Goal: Task Accomplishment & Management: Manage account settings

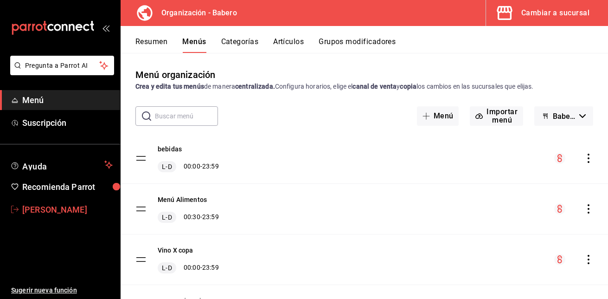
click at [58, 205] on span "[PERSON_NAME]" at bounding box center [67, 209] width 90 height 13
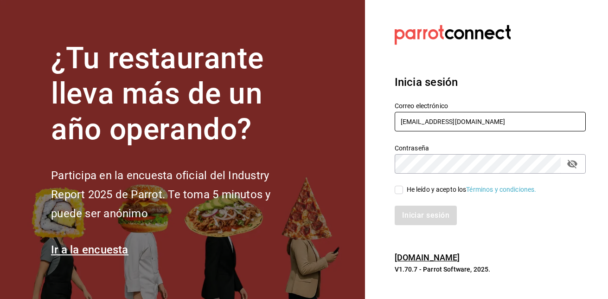
click at [477, 121] on input "jucedet@hotmail.com" at bounding box center [490, 121] width 191 height 19
type input "jucedet@gmail.com"
click at [398, 188] on input "He leído y acepto los Términos y condiciones." at bounding box center [399, 190] width 8 height 8
checkbox input "true"
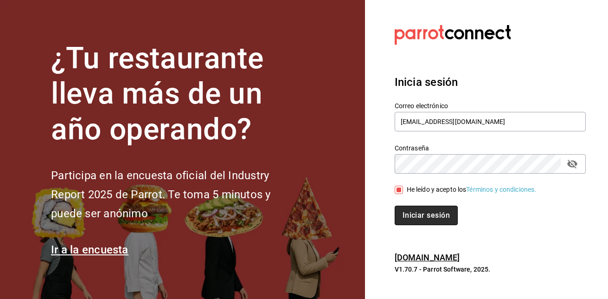
click at [428, 211] on button "Iniciar sesión" at bounding box center [426, 214] width 63 height 19
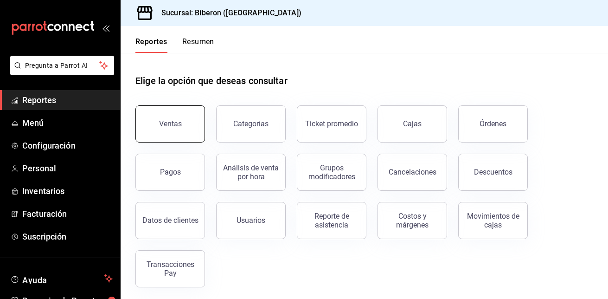
click at [185, 126] on button "Ventas" at bounding box center [170, 123] width 70 height 37
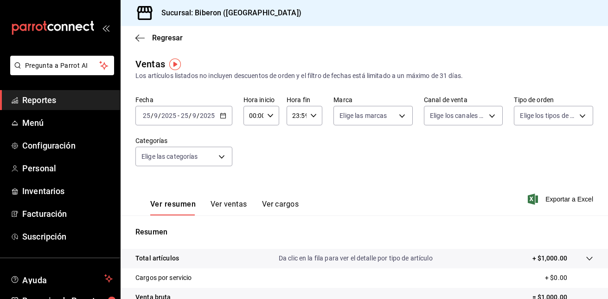
click at [224, 118] on \(Stroke\) "button" at bounding box center [223, 115] width 6 height 5
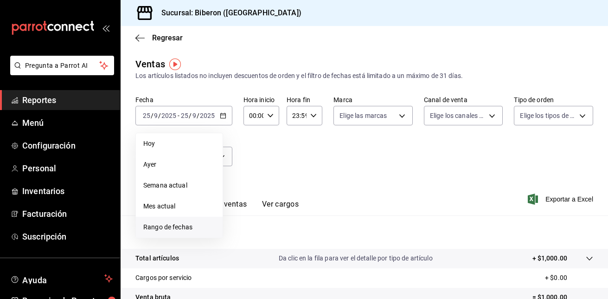
click at [177, 227] on span "Rango de fechas" at bounding box center [179, 227] width 72 height 10
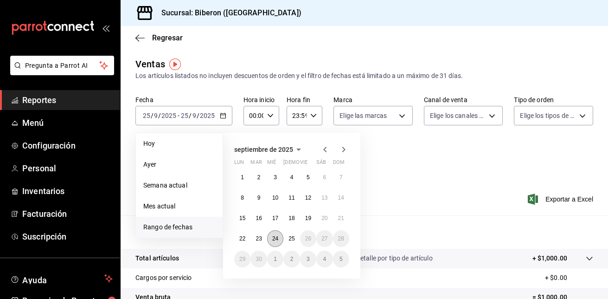
click at [278, 235] on abbr "24" at bounding box center [275, 238] width 6 height 6
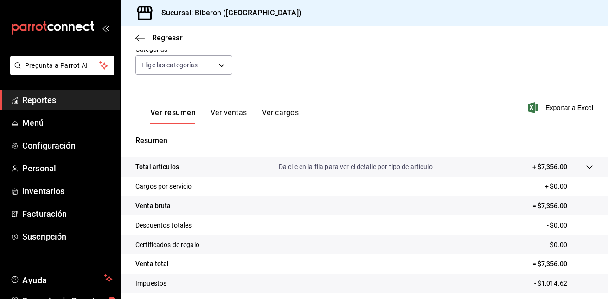
scroll to position [146, 0]
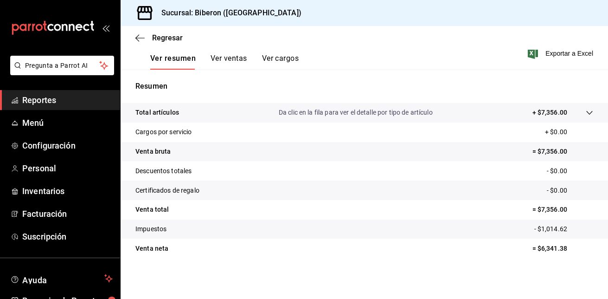
click at [223, 55] on button "Ver ventas" at bounding box center [229, 62] width 37 height 16
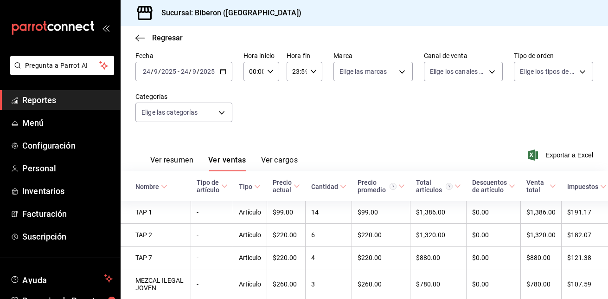
scroll to position [146, 0]
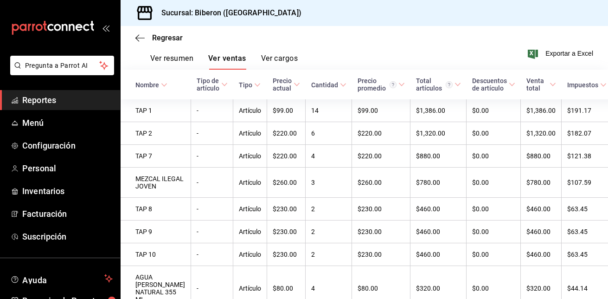
click at [33, 104] on span "Reportes" at bounding box center [67, 100] width 90 height 13
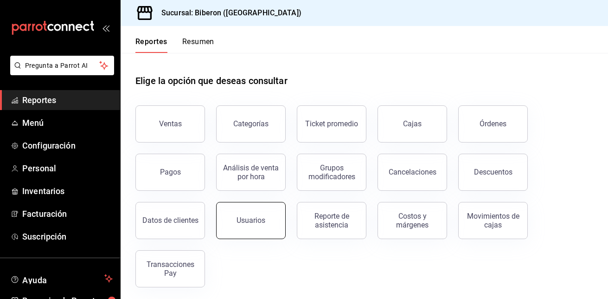
click at [236, 218] on button "Usuarios" at bounding box center [251, 220] width 70 height 37
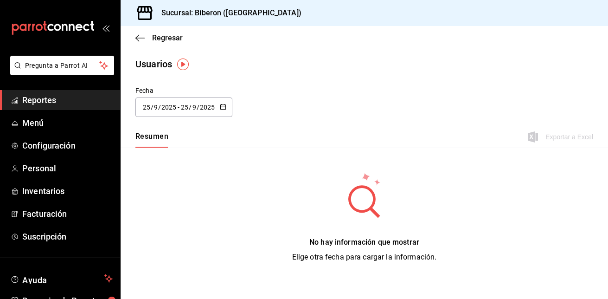
click at [224, 107] on icon "button" at bounding box center [223, 106] width 6 height 6
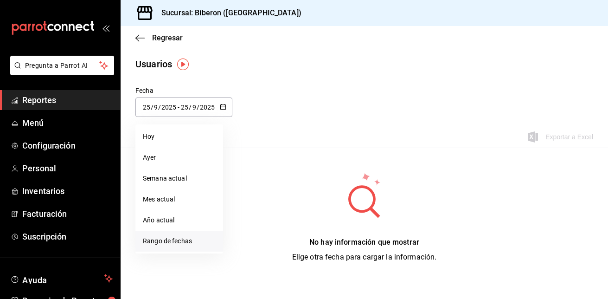
click at [174, 242] on li "Rango de fechas" at bounding box center [179, 240] width 88 height 21
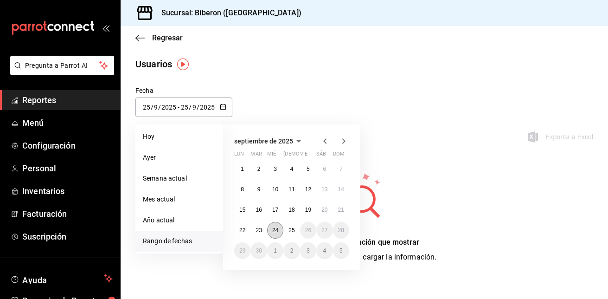
click at [270, 230] on button "24" at bounding box center [275, 230] width 16 height 17
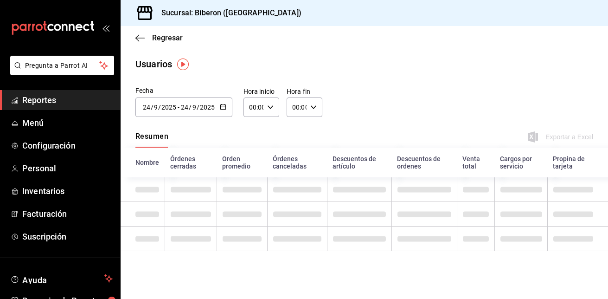
type input "[DATE]"
type input "24"
type input "[DATE]"
type input "24"
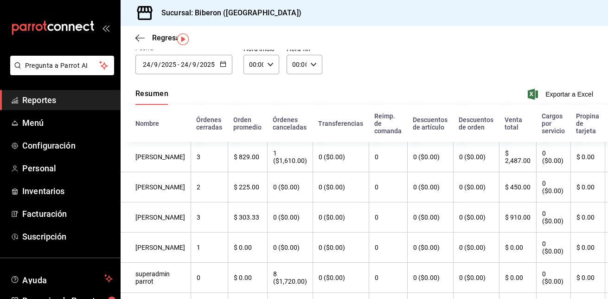
scroll to position [25, 0]
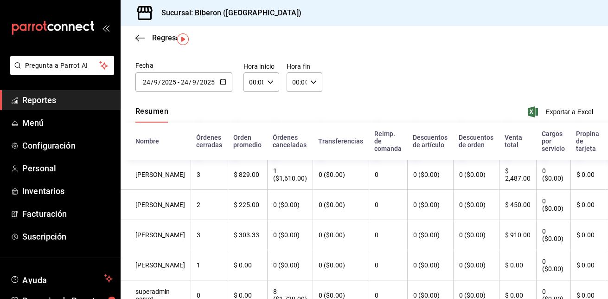
click at [225, 83] on icon "button" at bounding box center [223, 81] width 6 height 6
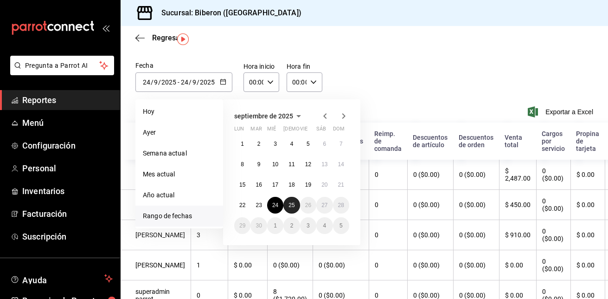
click at [290, 205] on abbr "25" at bounding box center [291, 205] width 6 height 6
click at [276, 201] on button "24" at bounding box center [275, 205] width 16 height 17
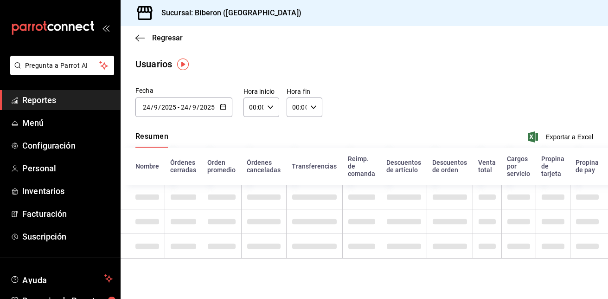
type input "[DATE]"
type input "25"
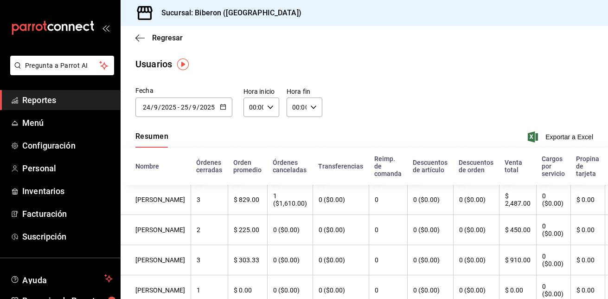
click at [223, 101] on div "[DATE] [DATE] - [DATE] [DATE]" at bounding box center [183, 106] width 97 height 19
click at [368, 60] on div "Usuarios" at bounding box center [364, 64] width 487 height 14
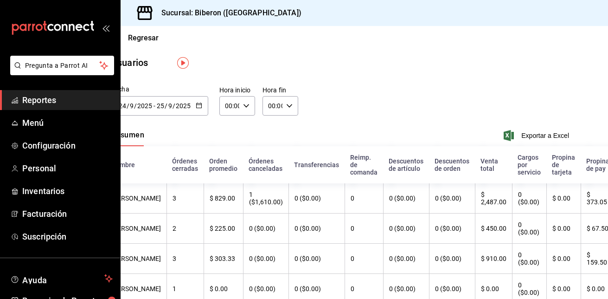
scroll to position [1, 0]
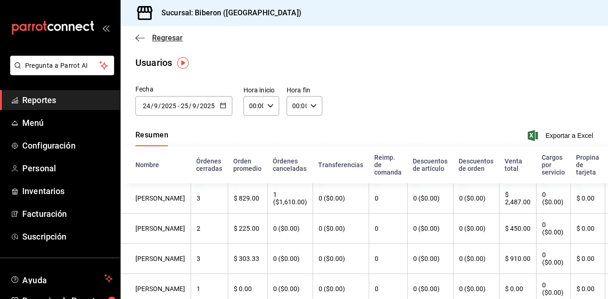
click at [140, 39] on icon "button" at bounding box center [139, 38] width 9 height 8
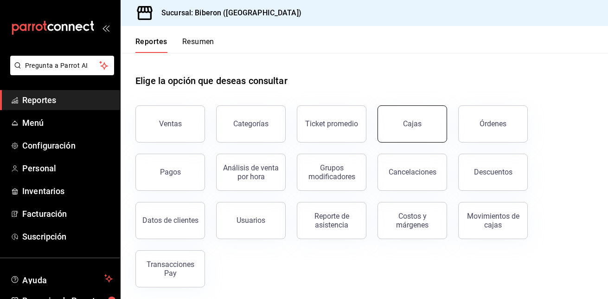
click at [433, 130] on link "Cajas" at bounding box center [413, 123] width 70 height 37
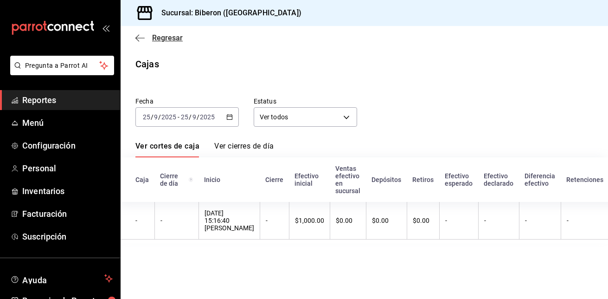
click at [142, 39] on icon "button" at bounding box center [139, 38] width 9 height 8
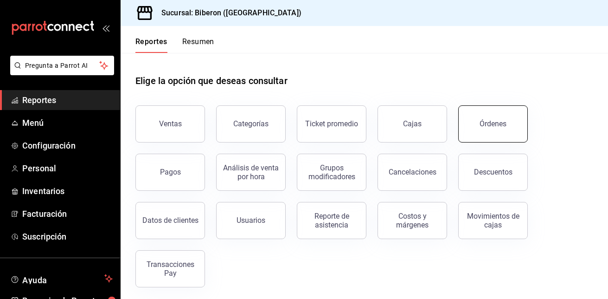
click at [497, 119] on button "Órdenes" at bounding box center [493, 123] width 70 height 37
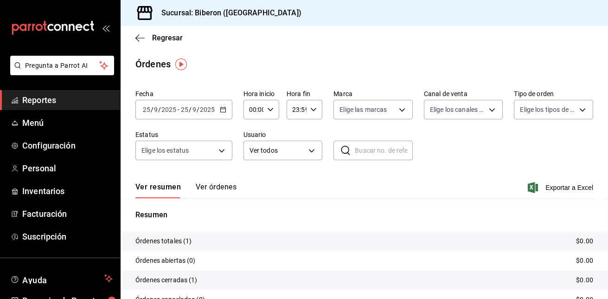
click at [225, 113] on div "[DATE] [DATE] - [DATE] [DATE]" at bounding box center [183, 109] width 97 height 19
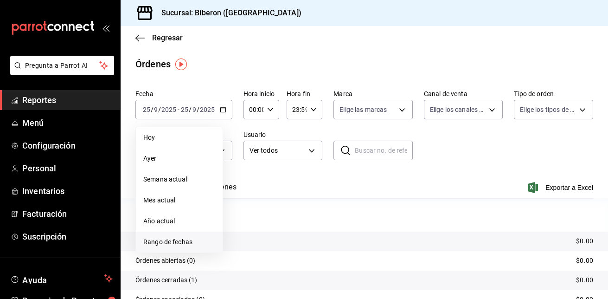
click at [182, 242] on span "Rango de fechas" at bounding box center [179, 242] width 72 height 10
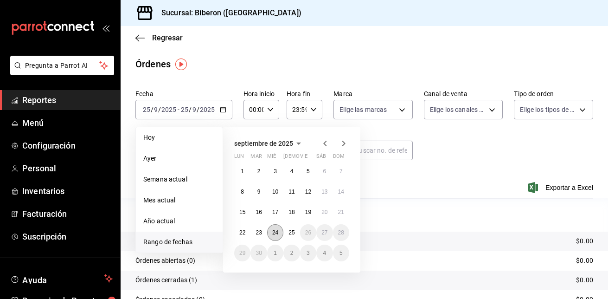
click at [277, 234] on abbr "24" at bounding box center [275, 232] width 6 height 6
click at [290, 233] on abbr "25" at bounding box center [291, 232] width 6 height 6
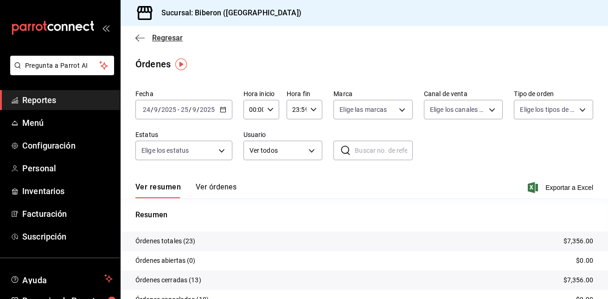
click at [139, 36] on icon "button" at bounding box center [139, 38] width 9 height 8
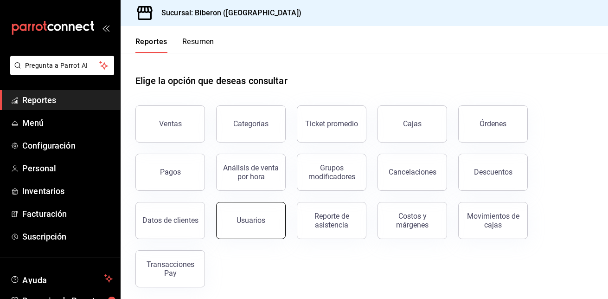
click at [228, 224] on button "Usuarios" at bounding box center [251, 220] width 70 height 37
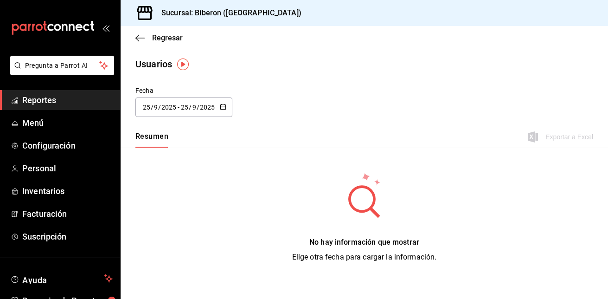
click at [224, 107] on icon "button" at bounding box center [223, 106] width 6 height 6
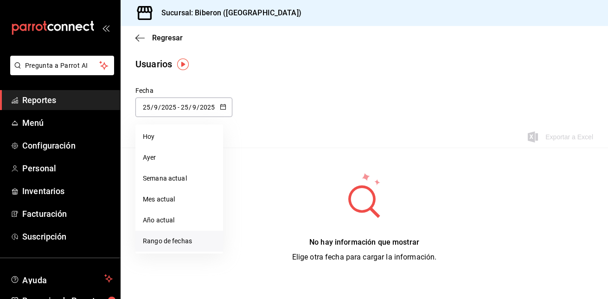
click at [202, 237] on li "Rango de fechas" at bounding box center [179, 240] width 88 height 21
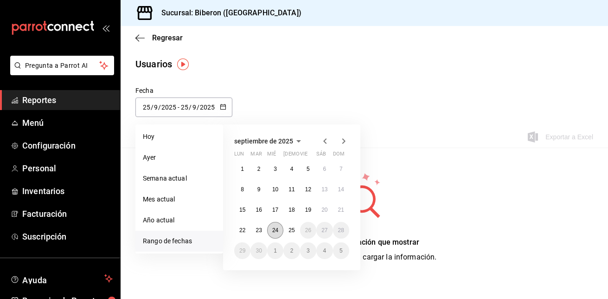
click at [280, 235] on button "24" at bounding box center [275, 230] width 16 height 17
click at [291, 231] on abbr "25" at bounding box center [291, 230] width 6 height 6
type input "[DATE]"
type input "24"
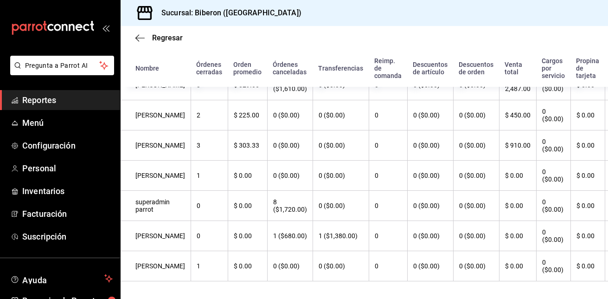
scroll to position [141, 0]
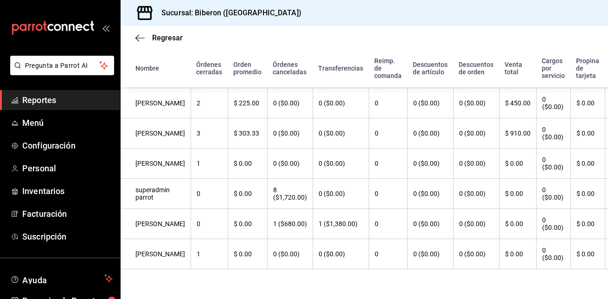
click at [383, 148] on th "0" at bounding box center [388, 163] width 38 height 30
click at [155, 134] on th "[PERSON_NAME]" at bounding box center [156, 133] width 70 height 30
click at [143, 118] on th "[PERSON_NAME]" at bounding box center [156, 133] width 70 height 30
click at [174, 123] on th "[PERSON_NAME]" at bounding box center [156, 133] width 70 height 30
click at [191, 118] on th "3" at bounding box center [209, 133] width 37 height 30
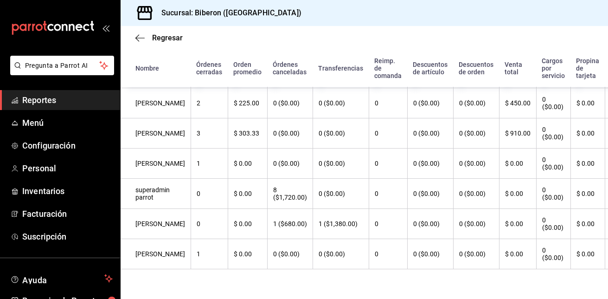
click at [285, 130] on th "0 ($0.00)" at bounding box center [289, 133] width 45 height 30
click at [294, 123] on th "0 ($0.00)" at bounding box center [289, 133] width 45 height 30
click at [313, 128] on th "0 ($0.00)" at bounding box center [341, 133] width 56 height 30
click at [343, 123] on th "0 ($0.00)" at bounding box center [341, 133] width 56 height 30
click at [384, 121] on th "0" at bounding box center [388, 133] width 38 height 30
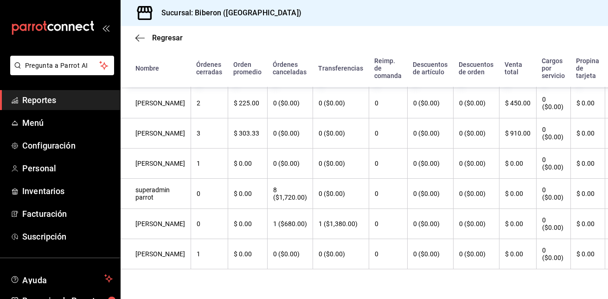
click at [432, 126] on th "0 ($0.00)" at bounding box center [430, 133] width 46 height 30
click at [505, 132] on th "$ 910.00" at bounding box center [517, 133] width 37 height 30
click at [505, 129] on th "$ 910.00" at bounding box center [517, 133] width 37 height 30
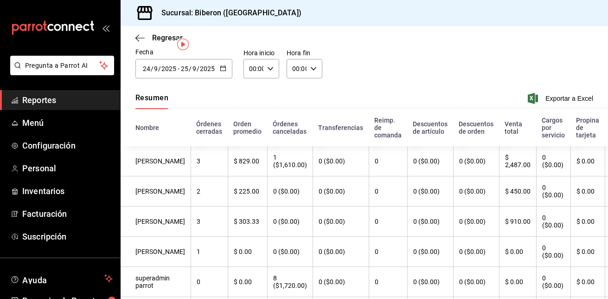
scroll to position [0, 0]
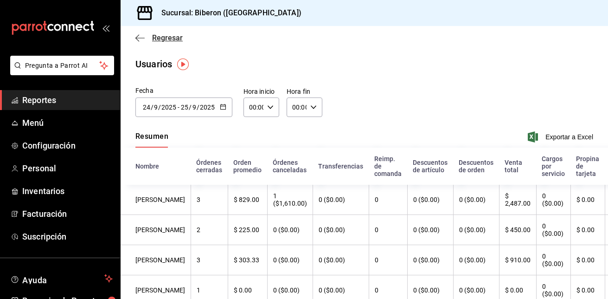
click at [138, 39] on icon "button" at bounding box center [139, 38] width 9 height 8
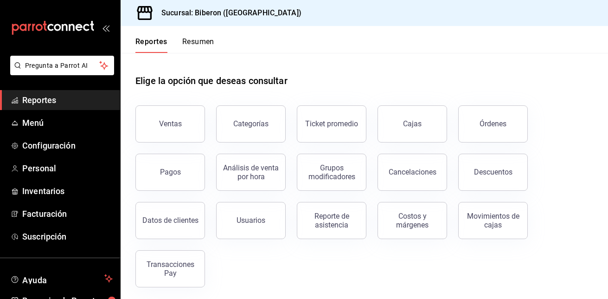
scroll to position [3, 0]
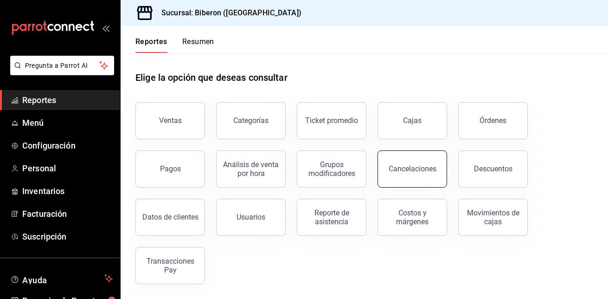
click at [389, 174] on button "Cancelaciones" at bounding box center [413, 168] width 70 height 37
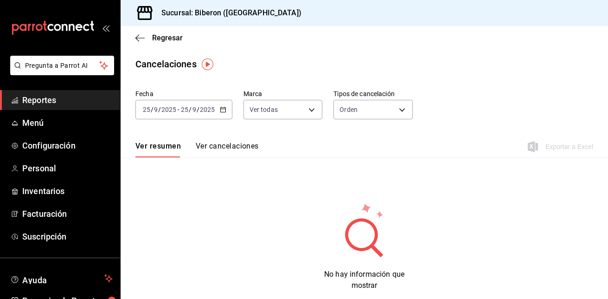
click at [221, 110] on icon "button" at bounding box center [223, 109] width 6 height 6
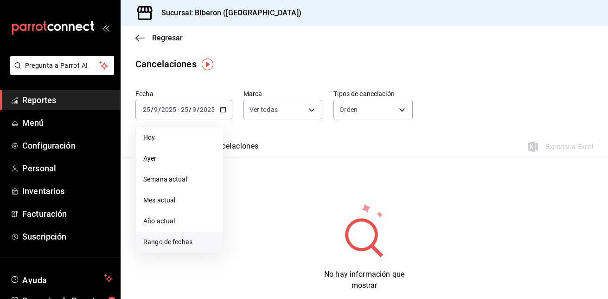
click at [201, 237] on span "Rango de fechas" at bounding box center [179, 242] width 72 height 10
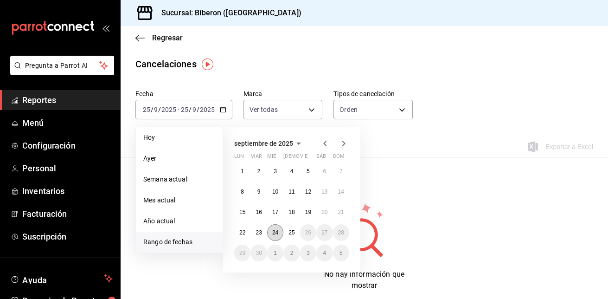
click at [274, 235] on abbr "24" at bounding box center [275, 232] width 6 height 6
click at [289, 231] on abbr "25" at bounding box center [291, 232] width 6 height 6
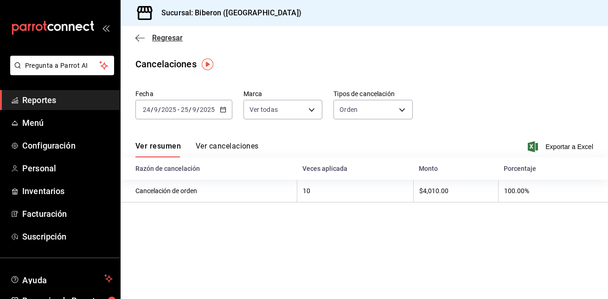
click at [141, 34] on icon "button" at bounding box center [139, 38] width 9 height 8
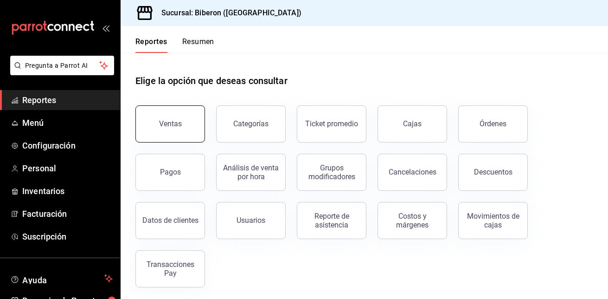
click at [182, 134] on button "Ventas" at bounding box center [170, 123] width 70 height 37
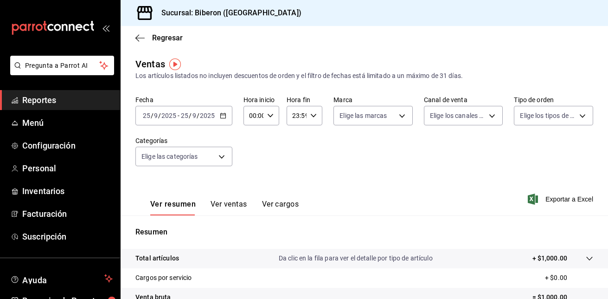
click at [224, 114] on icon "button" at bounding box center [223, 115] width 6 height 6
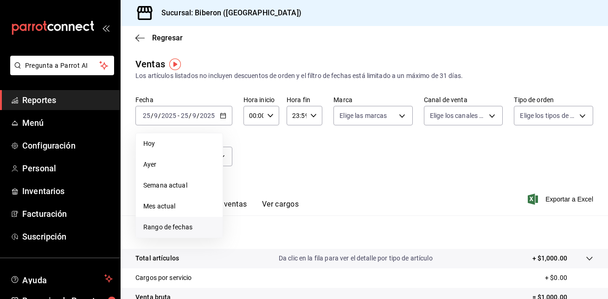
click at [201, 227] on span "Rango de fechas" at bounding box center [179, 227] width 72 height 10
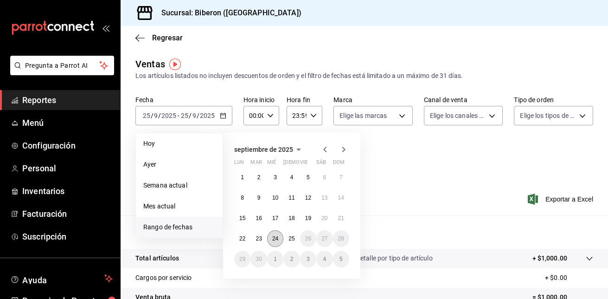
click at [270, 236] on button "24" at bounding box center [275, 238] width 16 height 17
click at [291, 235] on abbr "25" at bounding box center [291, 238] width 6 height 6
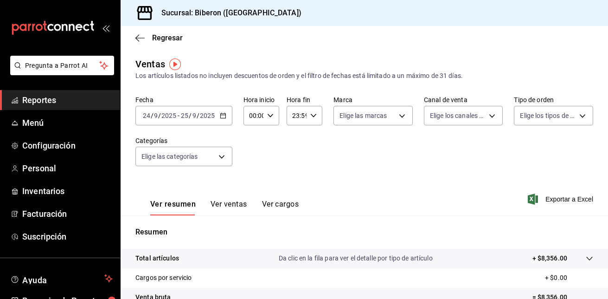
click at [224, 117] on icon "button" at bounding box center [223, 115] width 6 height 6
click at [428, 169] on div "Fecha [DATE] [DATE] - [DATE] [DATE] Hora inicio 00:00 Hora inicio Hora fin 23:5…" at bounding box center [364, 137] width 458 height 82
click at [141, 41] on icon "button" at bounding box center [139, 38] width 9 height 8
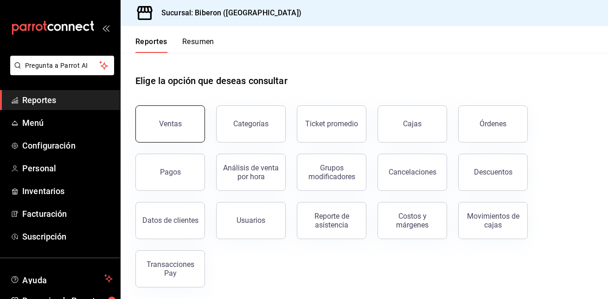
click at [191, 122] on button "Ventas" at bounding box center [170, 123] width 70 height 37
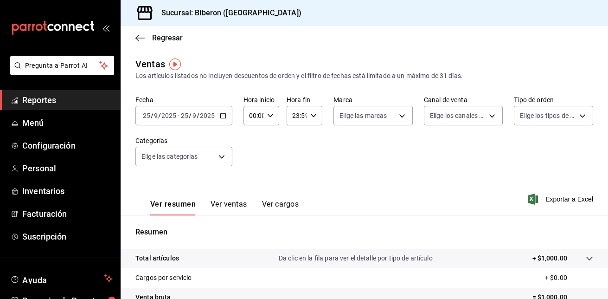
click at [237, 205] on button "Ver ventas" at bounding box center [229, 207] width 37 height 16
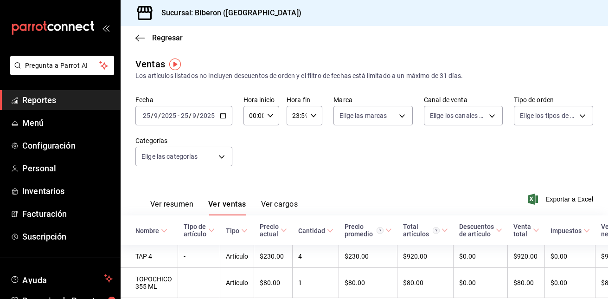
scroll to position [42, 0]
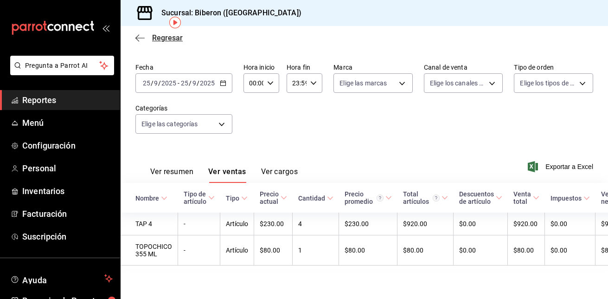
click at [137, 38] on icon "button" at bounding box center [139, 38] width 9 height 8
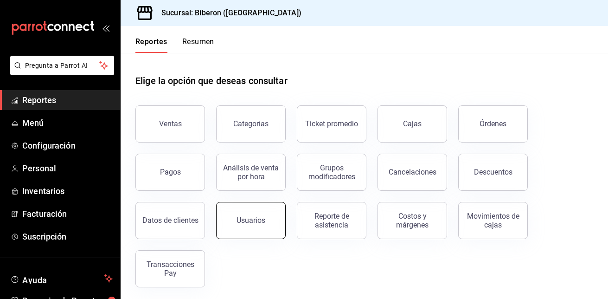
click at [251, 214] on button "Usuarios" at bounding box center [251, 220] width 70 height 37
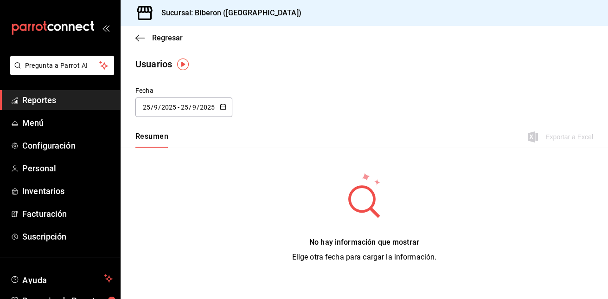
click at [220, 111] on div at bounding box center [223, 107] width 6 height 8
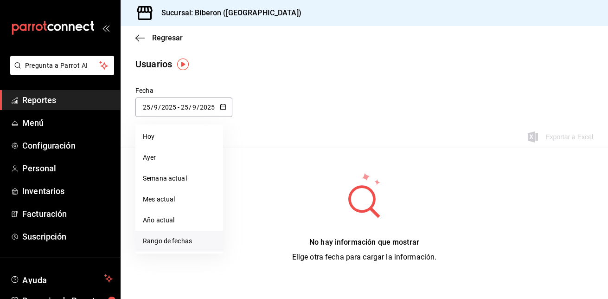
click at [206, 244] on li "Rango de fechas" at bounding box center [179, 240] width 88 height 21
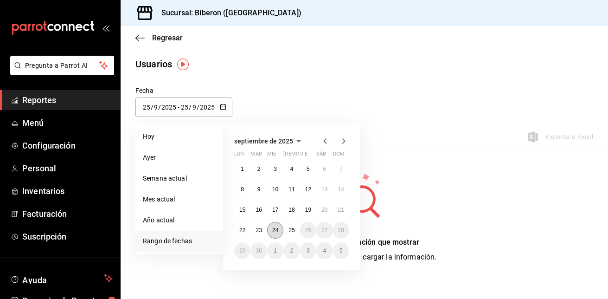
click at [276, 231] on abbr "24" at bounding box center [275, 230] width 6 height 6
click at [285, 230] on button "25" at bounding box center [291, 230] width 16 height 17
type input "[DATE]"
type input "24"
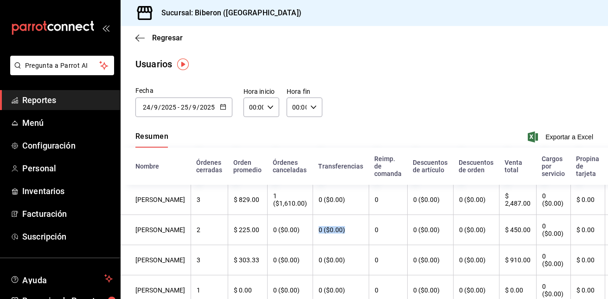
drag, startPoint x: 285, startPoint y: 230, endPoint x: 354, endPoint y: 219, distance: 70.4
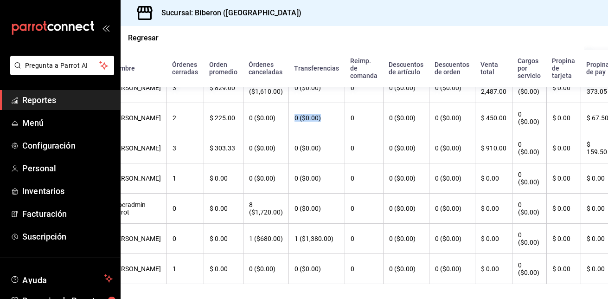
scroll to position [113, 24]
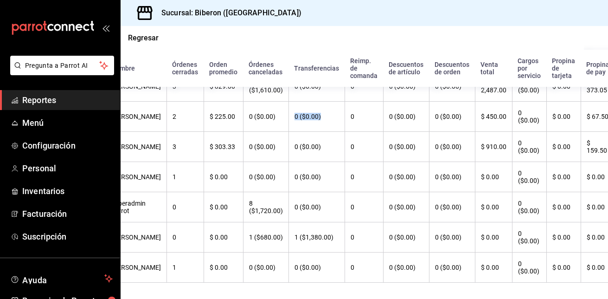
click at [518, 126] on th "0 ($0.00)" at bounding box center [529, 117] width 34 height 30
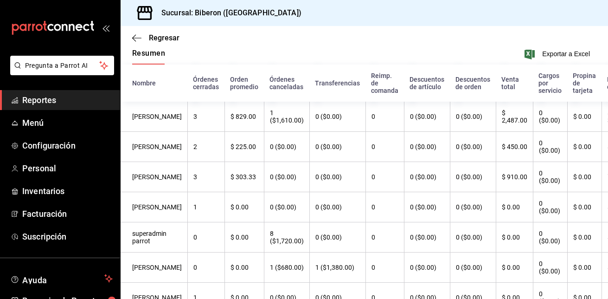
scroll to position [83, 0]
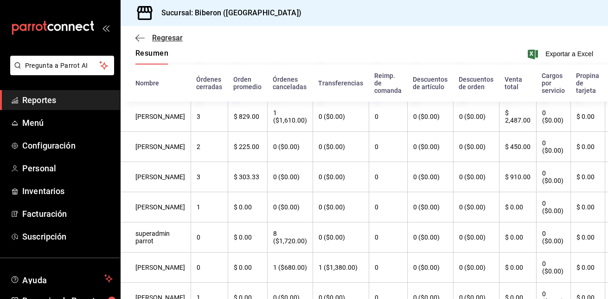
click at [139, 36] on icon "button" at bounding box center [139, 38] width 9 height 8
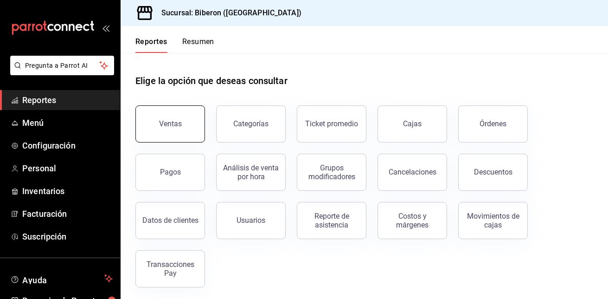
click at [186, 124] on button "Ventas" at bounding box center [170, 123] width 70 height 37
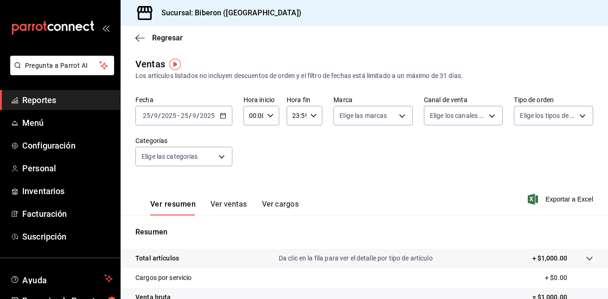
click at [225, 111] on div "[DATE] [DATE] - [DATE] [DATE]" at bounding box center [183, 115] width 97 height 19
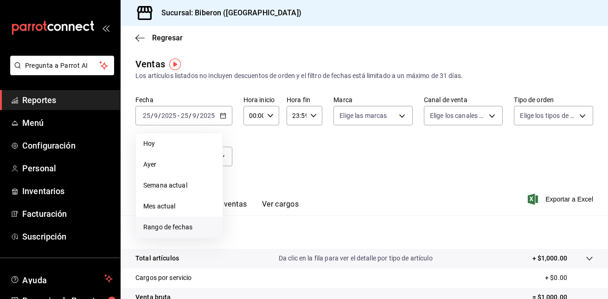
click at [176, 223] on span "Rango de fechas" at bounding box center [179, 227] width 72 height 10
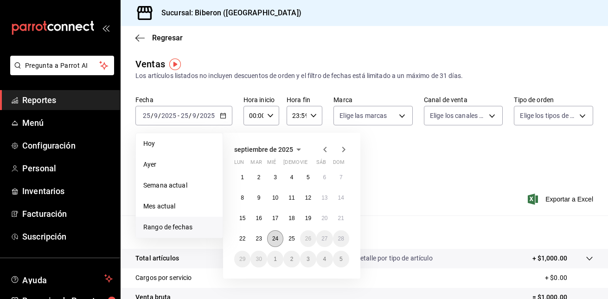
click at [278, 237] on abbr "24" at bounding box center [275, 238] width 6 height 6
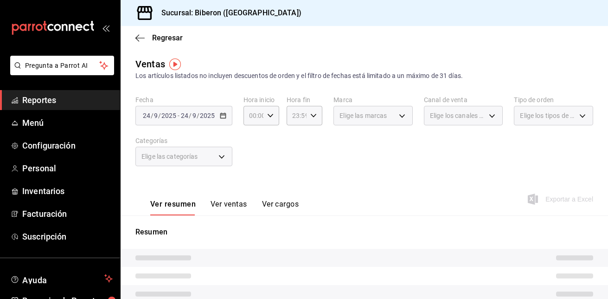
click at [278, 237] on p "Resumen" at bounding box center [364, 231] width 458 height 11
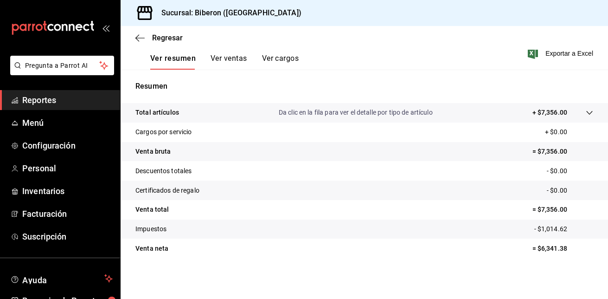
scroll to position [51, 0]
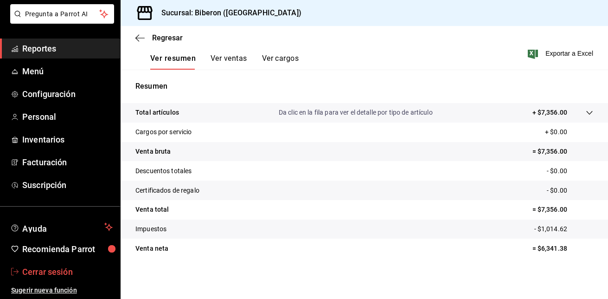
click at [72, 273] on span "Cerrar sesión" at bounding box center [67, 271] width 90 height 13
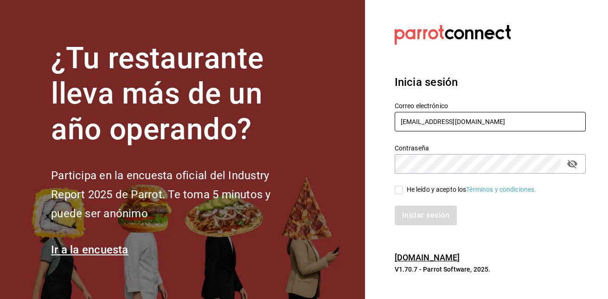
click at [467, 122] on input "[EMAIL_ADDRESS][DOMAIN_NAME]" at bounding box center [490, 121] width 191 height 19
type input "[EMAIL_ADDRESS][DOMAIN_NAME]"
click at [401, 193] on input "He leído y acepto los Términos y condiciones." at bounding box center [399, 190] width 8 height 8
checkbox input "true"
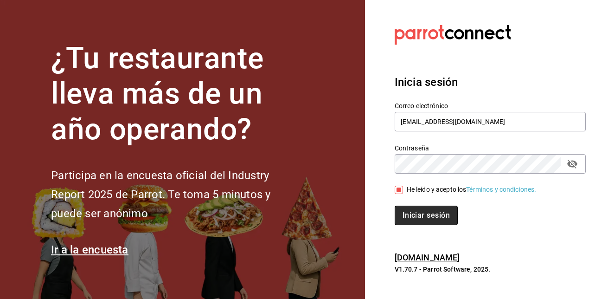
click at [415, 217] on button "Iniciar sesión" at bounding box center [426, 214] width 63 height 19
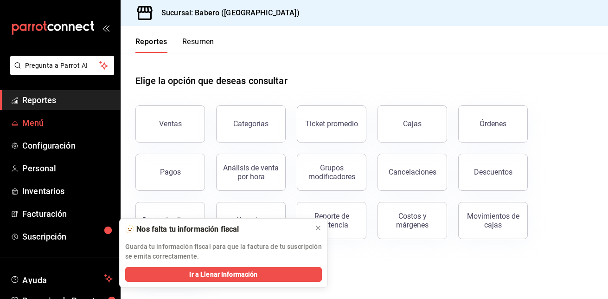
click at [47, 121] on span "Menú" at bounding box center [67, 122] width 90 height 13
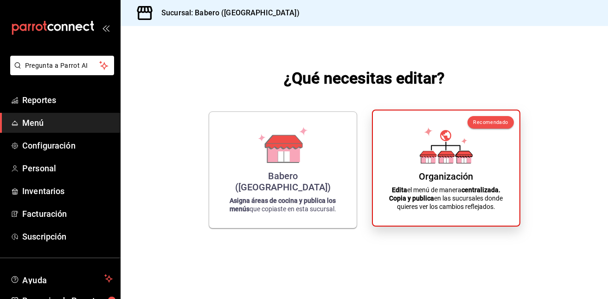
click at [397, 172] on div "Organización Edita el menú de manera centralizada. Copia y publica en las sucur…" at bounding box center [446, 168] width 124 height 100
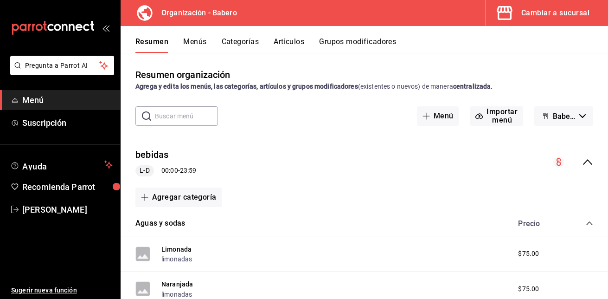
click at [294, 40] on button "Artículos" at bounding box center [289, 45] width 31 height 16
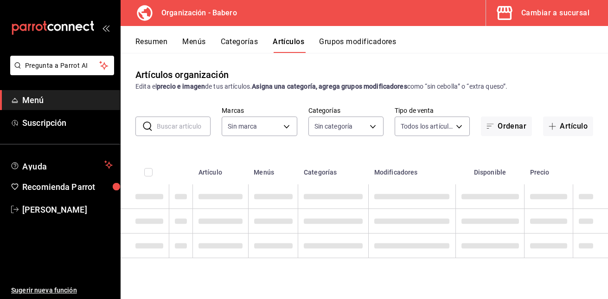
type input "a66e06f9-c574-4272-93a5-56c49c41a772"
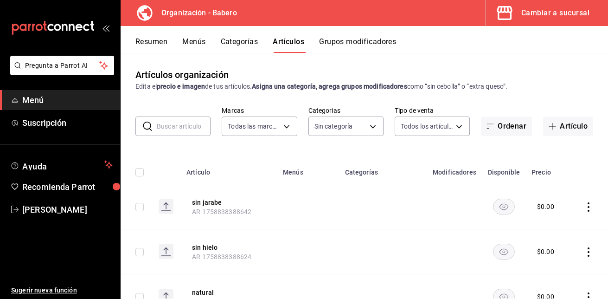
type input "6de4fb01-8924-4b5f-b2c6-05fb00520212,d5e981f2-9595-497c-a91a-126b35bb2472,b74fb…"
click at [334, 169] on th "Menús" at bounding box center [308, 169] width 62 height 30
click at [184, 127] on input "text" at bounding box center [184, 126] width 54 height 19
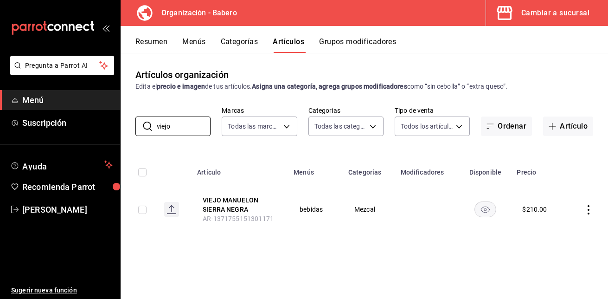
type input "viejo"
click at [586, 206] on icon "actions" at bounding box center [588, 209] width 9 height 9
click at [567, 228] on span "Editar" at bounding box center [561, 231] width 24 height 10
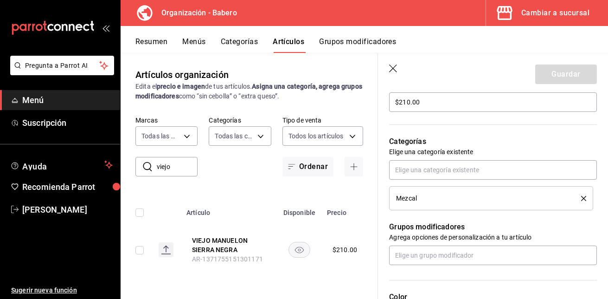
scroll to position [290, 0]
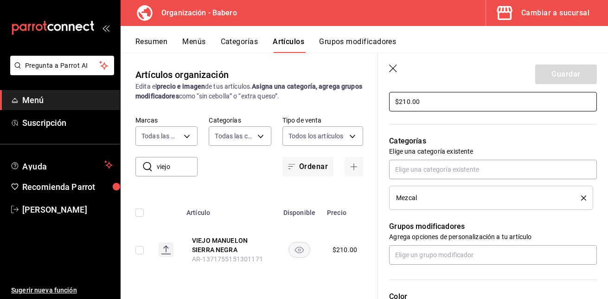
click at [406, 101] on input "$210.00" at bounding box center [493, 101] width 208 height 19
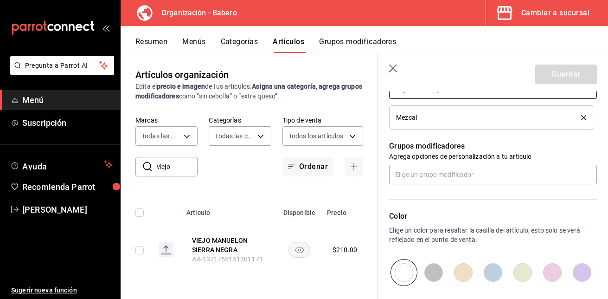
scroll to position [384, 0]
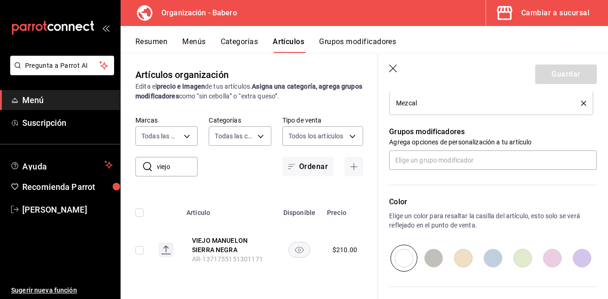
type input "$380.00"
click at [458, 186] on div "Color Elige un color para resaltar la casilla del artículo, esto solo se verá r…" at bounding box center [487, 221] width 219 height 102
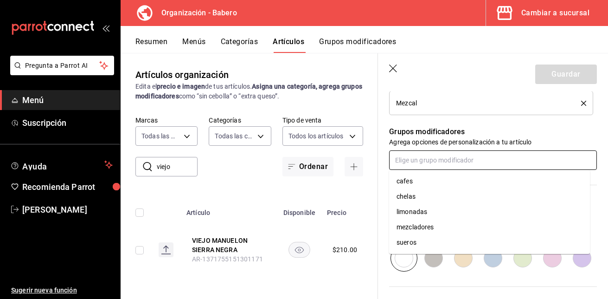
click at [419, 156] on input "text" at bounding box center [493, 159] width 208 height 19
click at [430, 225] on div "mezcladores" at bounding box center [415, 227] width 37 height 10
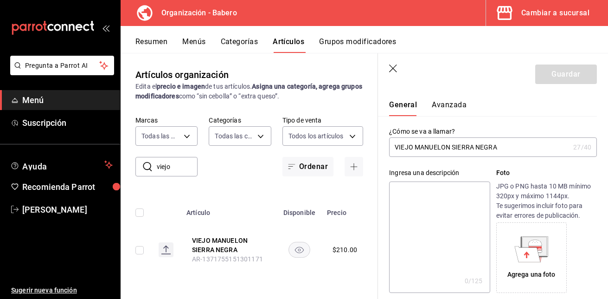
scroll to position [0, 0]
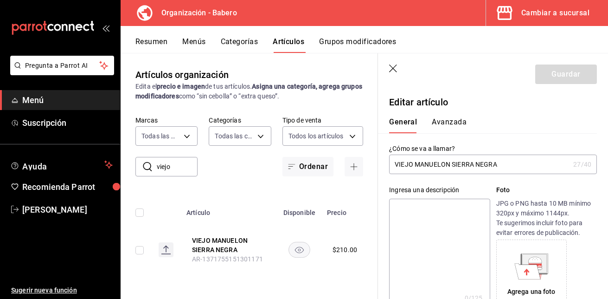
click at [526, 192] on p "Foto" at bounding box center [546, 190] width 101 height 10
click at [559, 68] on div "Guardar" at bounding box center [566, 73] width 62 height 19
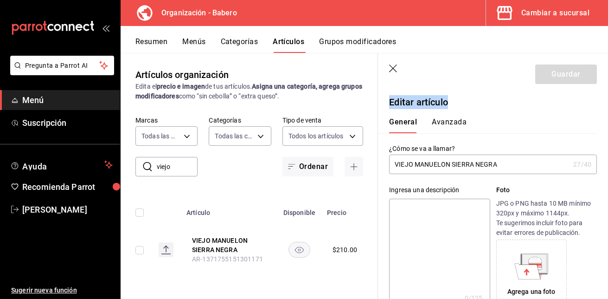
click at [559, 68] on div "Guardar" at bounding box center [566, 73] width 62 height 19
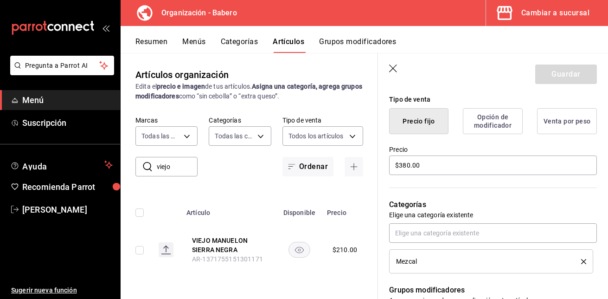
scroll to position [227, 0]
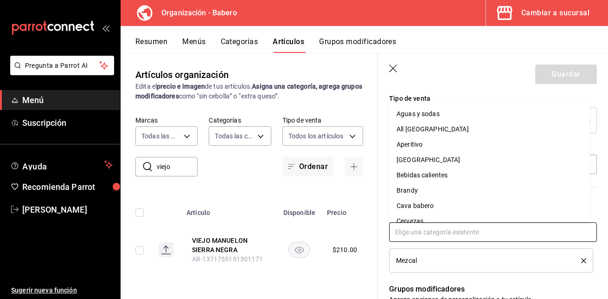
click at [457, 231] on input "text" at bounding box center [493, 231] width 208 height 19
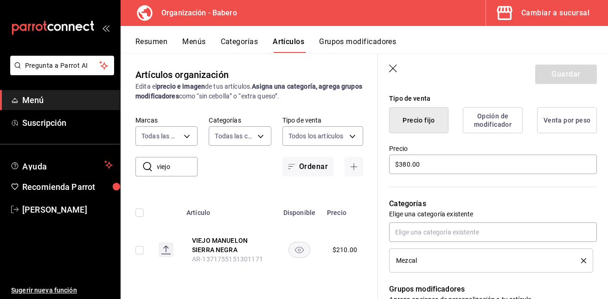
click at [599, 244] on div "Editar artículo General Avanzada ¿Cómo se va a llamar? VIEJO MANUELON SIERRA NE…" at bounding box center [493, 219] width 230 height 711
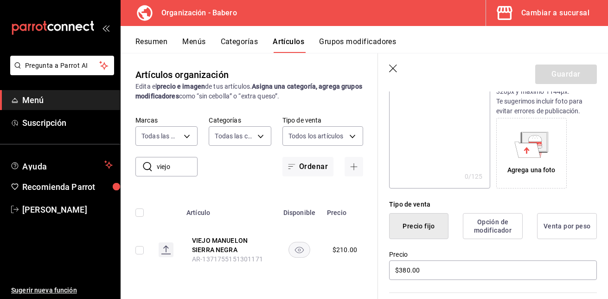
scroll to position [0, 0]
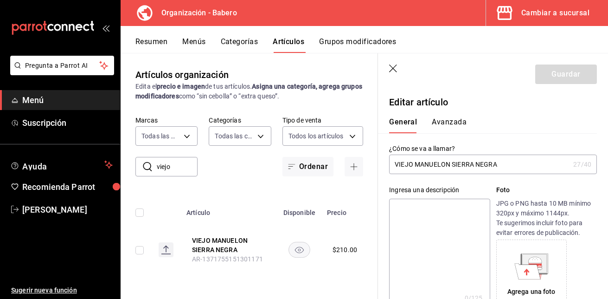
click at [499, 166] on input "VIEJO MANUELON SIERRA NEGRA" at bounding box center [479, 164] width 180 height 19
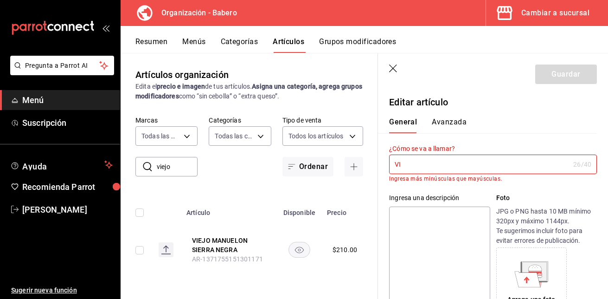
type input "V"
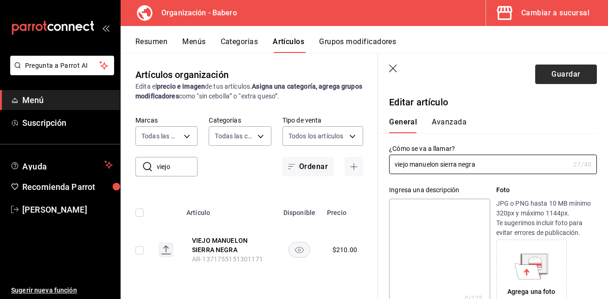
type input "viejo manuelon sierra negra"
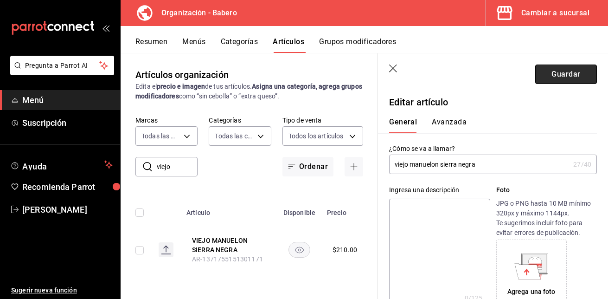
click at [569, 76] on button "Guardar" at bounding box center [566, 73] width 62 height 19
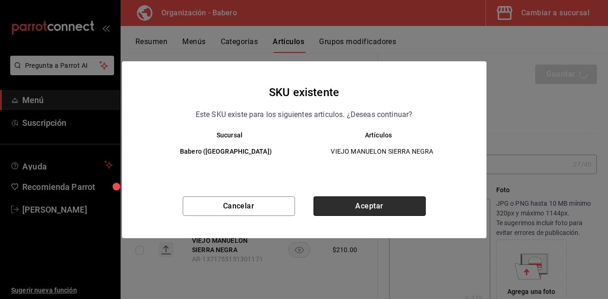
click at [368, 208] on button "Aceptar" at bounding box center [370, 205] width 112 height 19
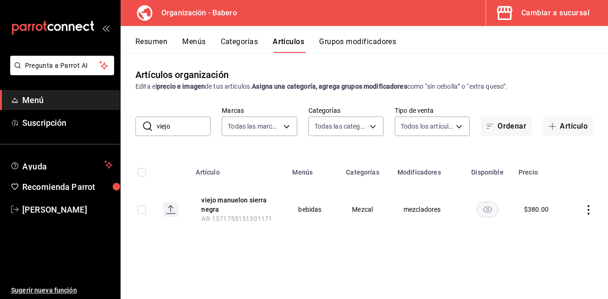
click at [198, 42] on button "Menús" at bounding box center [193, 45] width 23 height 16
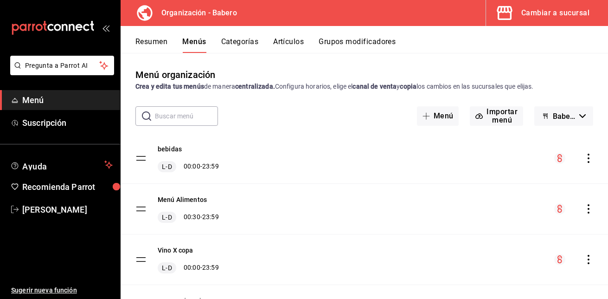
click at [584, 161] on icon "actions" at bounding box center [588, 158] width 9 height 9
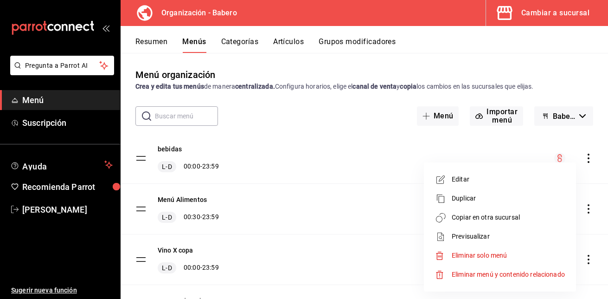
click at [507, 220] on span "Copiar en otra sucursal" at bounding box center [508, 217] width 113 height 10
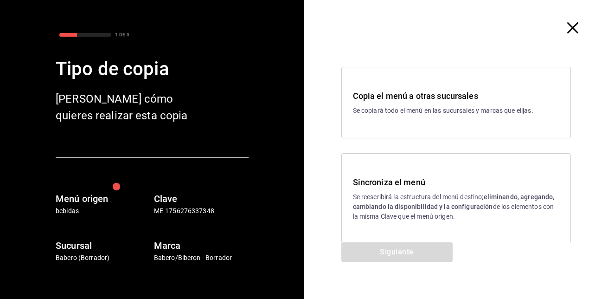
click at [401, 180] on h3 "Sincroniza el menú" at bounding box center [456, 182] width 207 height 13
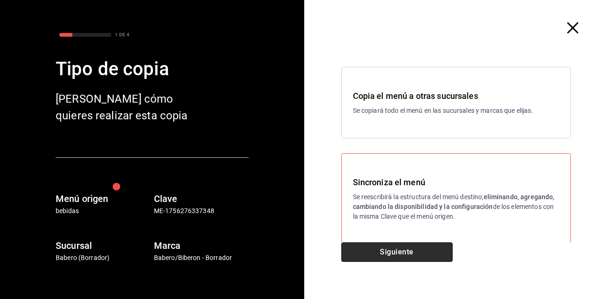
click at [413, 250] on button "Siguiente" at bounding box center [396, 251] width 111 height 19
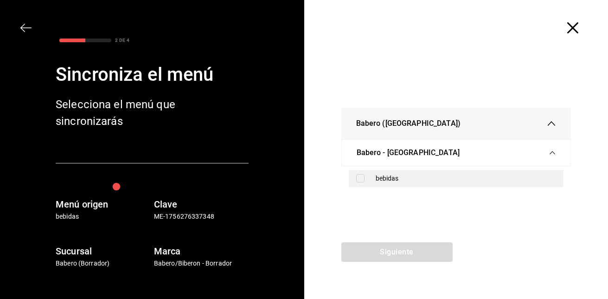
click at [358, 179] on input "checkbox" at bounding box center [360, 178] width 8 height 8
checkbox input "true"
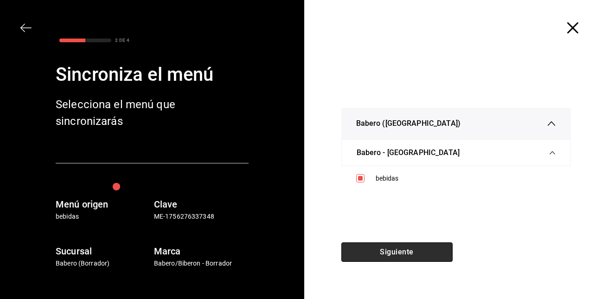
click at [401, 247] on button "Siguiente" at bounding box center [396, 251] width 111 height 19
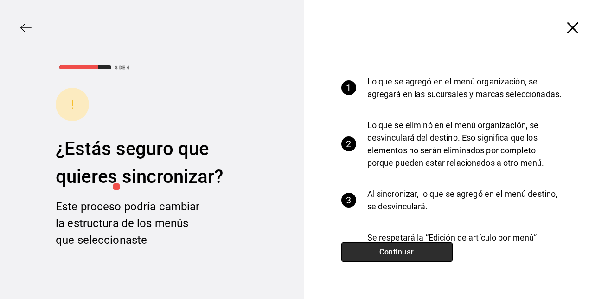
click at [401, 247] on button "Continuar" at bounding box center [396, 251] width 111 height 19
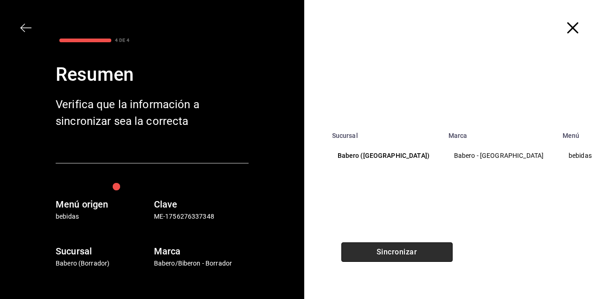
click at [401, 247] on button "Sincronizar" at bounding box center [396, 251] width 111 height 19
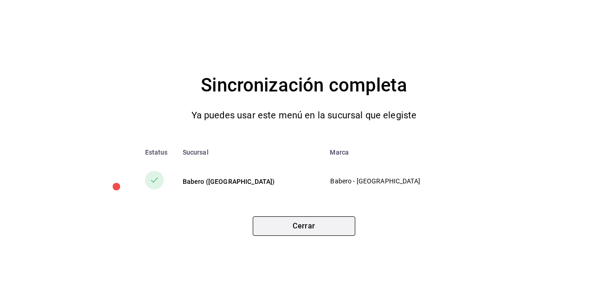
click at [319, 224] on button "Cerrar" at bounding box center [304, 225] width 102 height 19
